Goal: Task Accomplishment & Management: Manage account settings

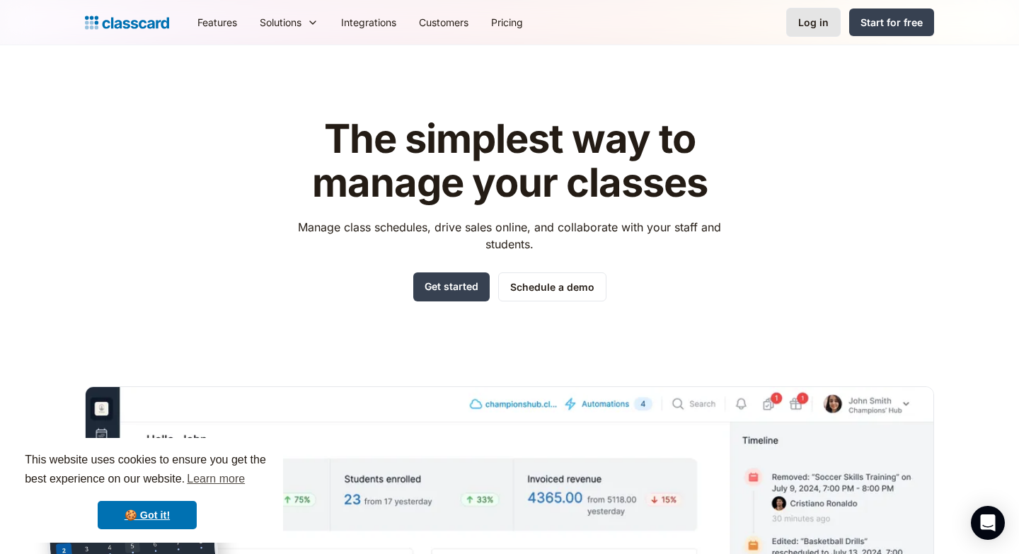
click at [817, 27] on div "Log in" at bounding box center [813, 22] width 30 height 15
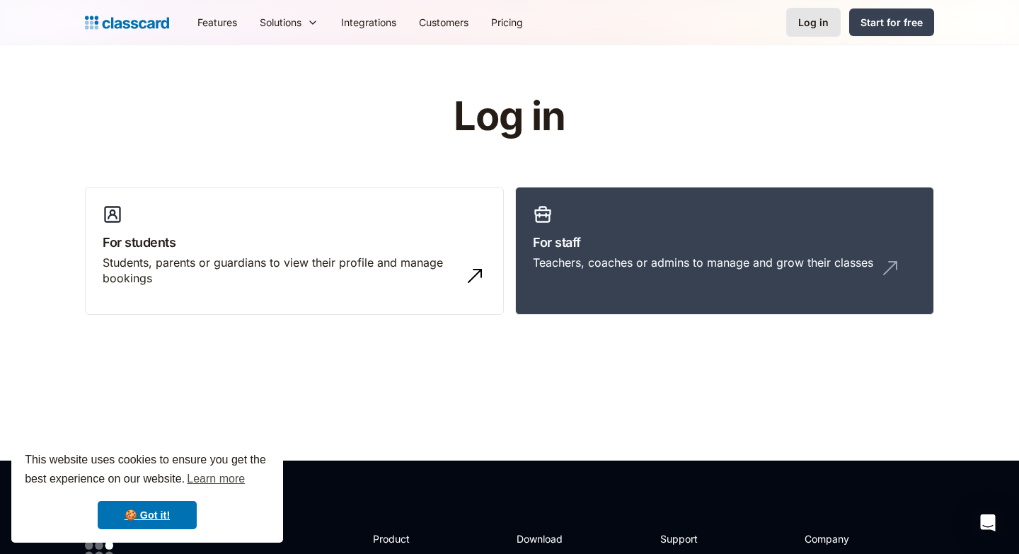
click at [805, 21] on div "Log in" at bounding box center [813, 22] width 30 height 15
click at [587, 229] on link "For staff Teachers, coaches or admins to manage and grow their classes" at bounding box center [724, 251] width 419 height 129
